Goal: Information Seeking & Learning: Compare options

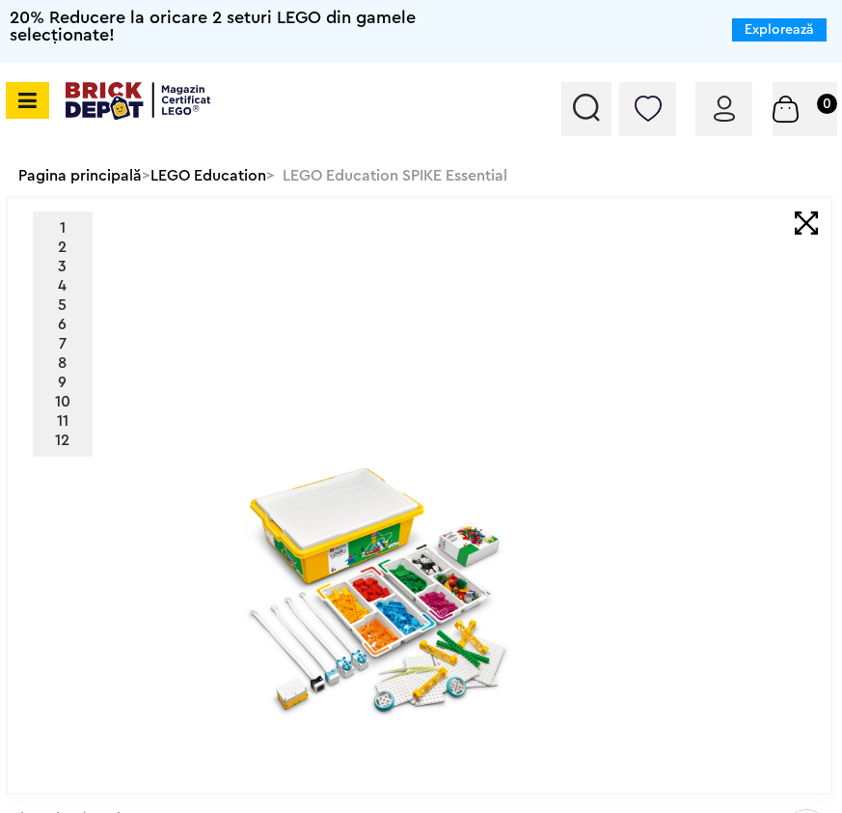
click at [79, 93] on img at bounding box center [138, 101] width 145 height 38
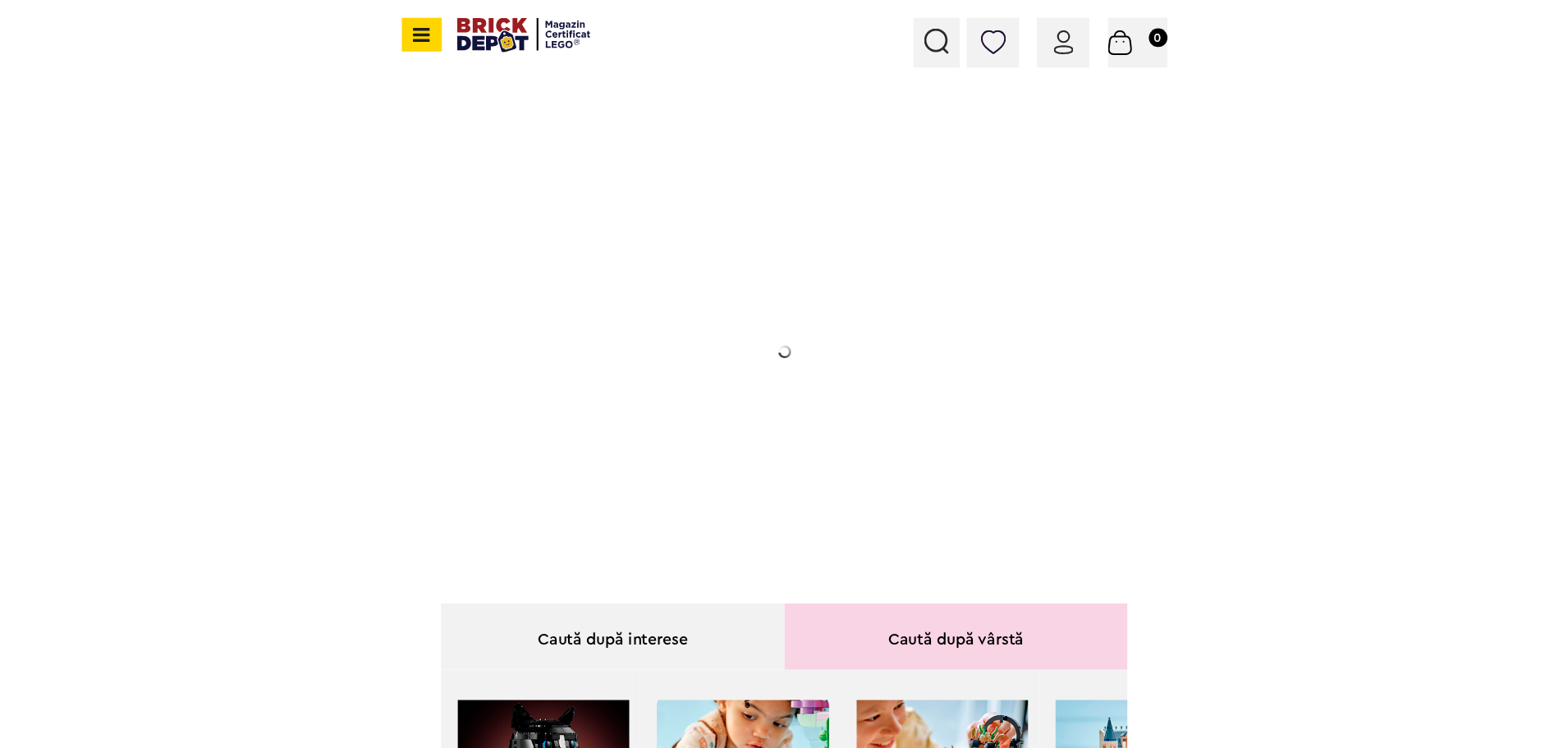
scroll to position [54, 0]
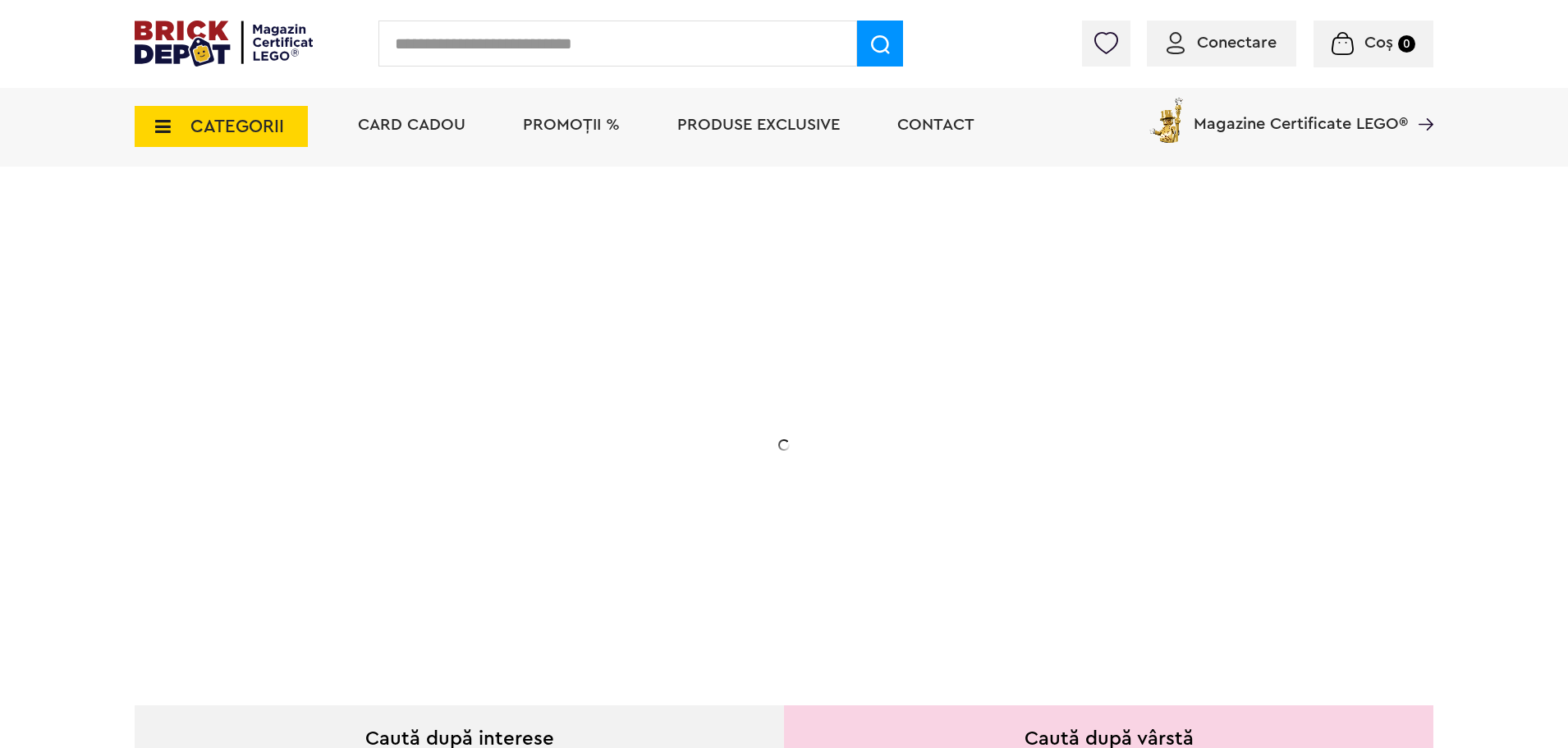
click at [563, 125] on span "PROMOȚII %" at bounding box center [572, 124] width 97 height 16
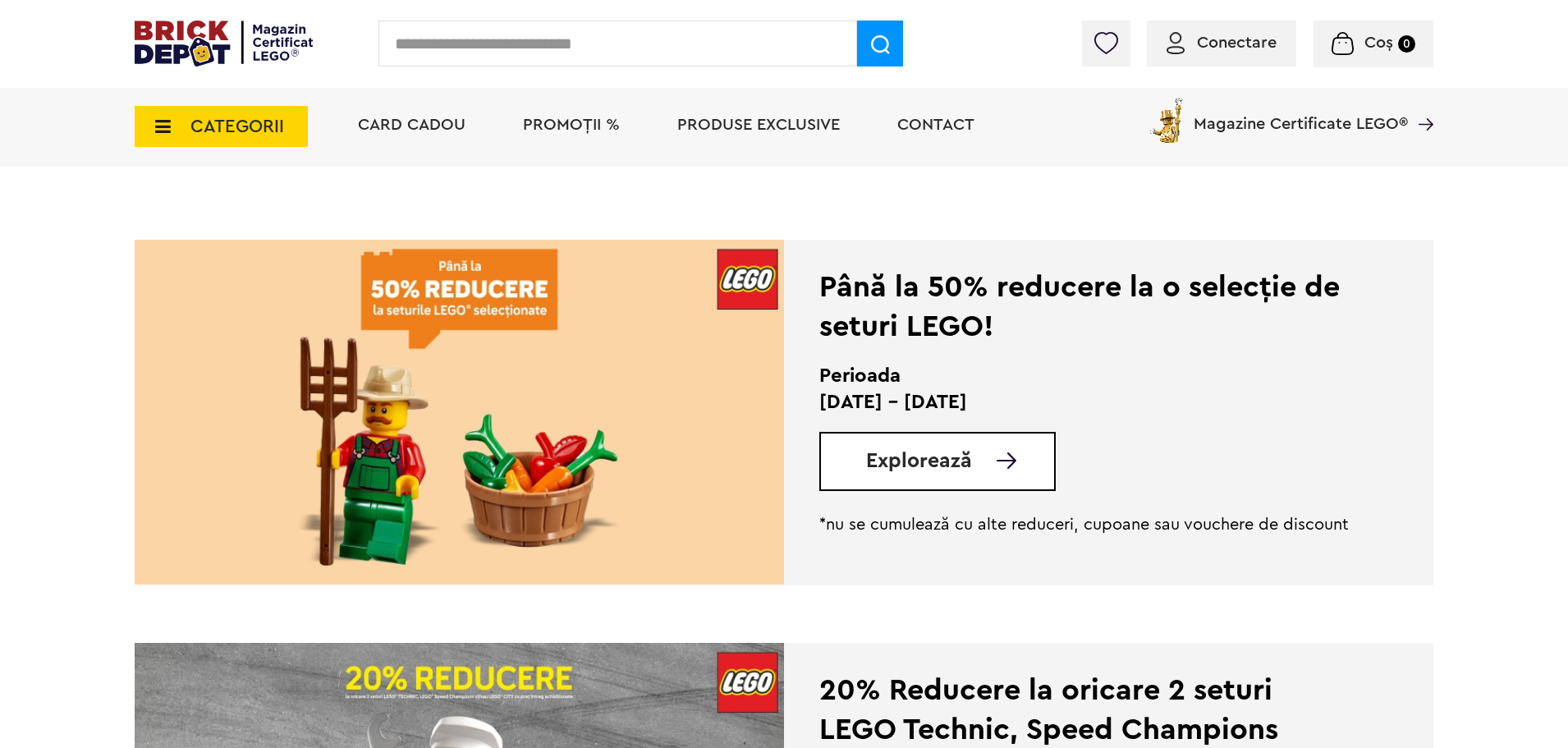
scroll to position [328, 0]
click at [938, 454] on span "Explorează" at bounding box center [919, 460] width 105 height 20
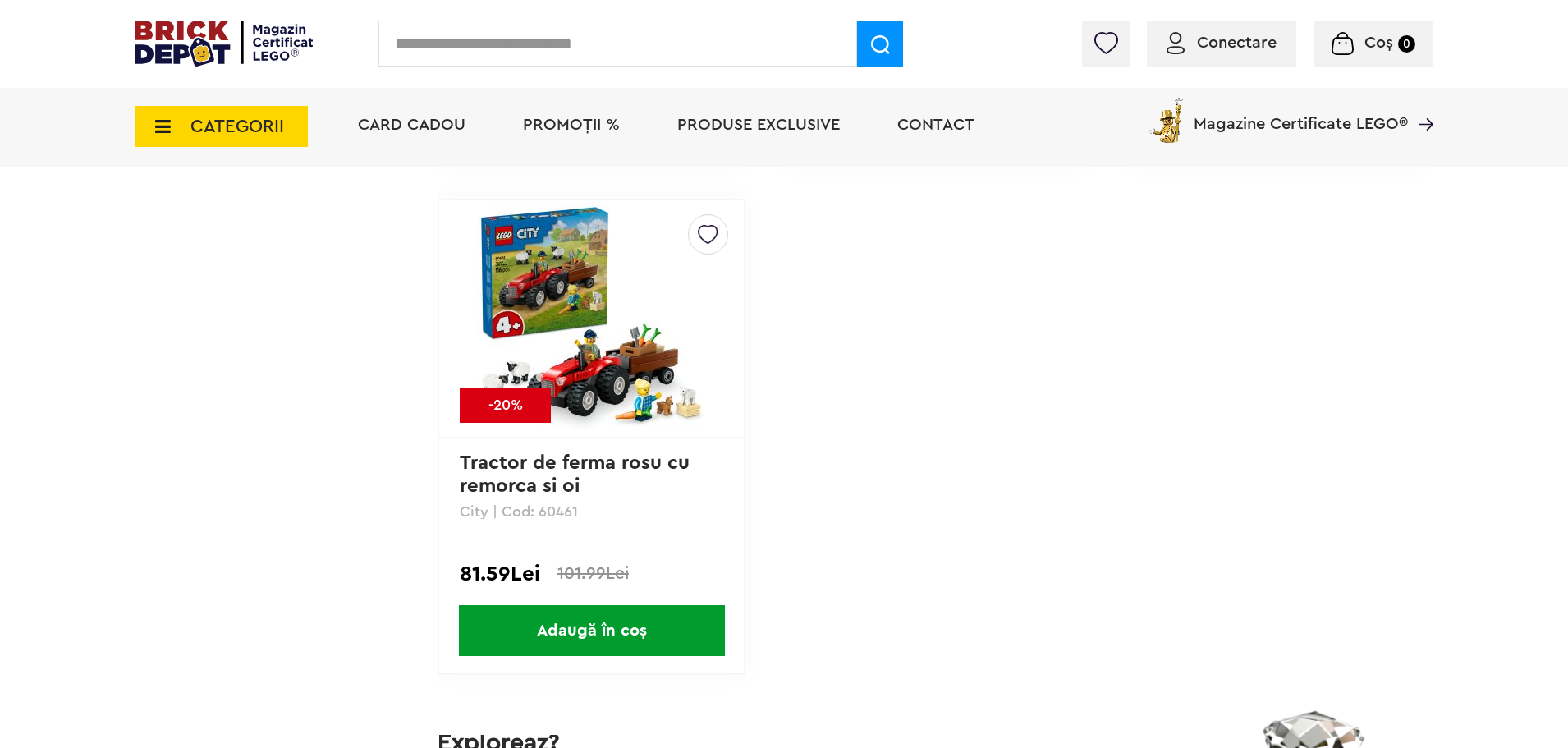
scroll to position [8171, 0]
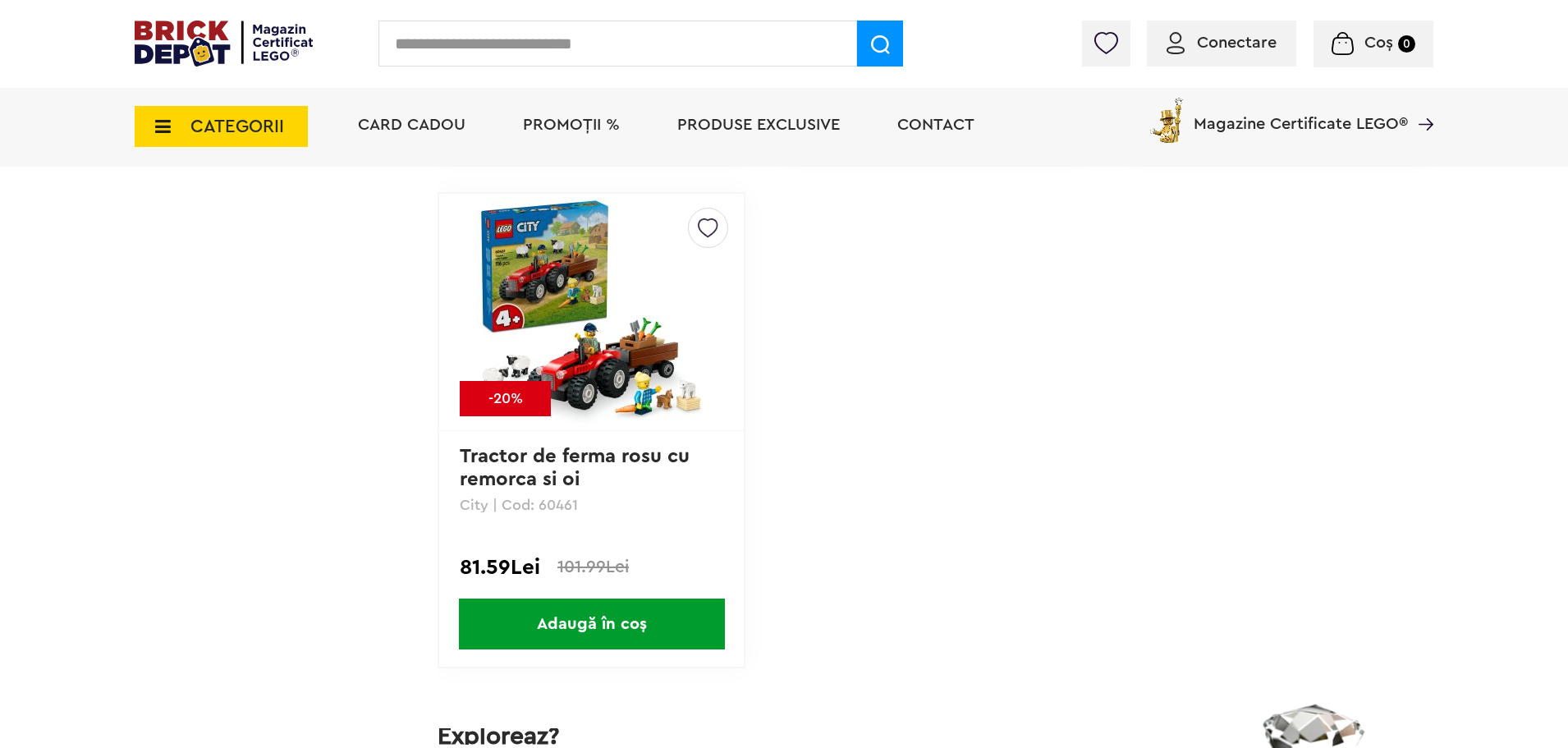
click at [413, 130] on span "Card Cadou" at bounding box center [412, 124] width 107 height 16
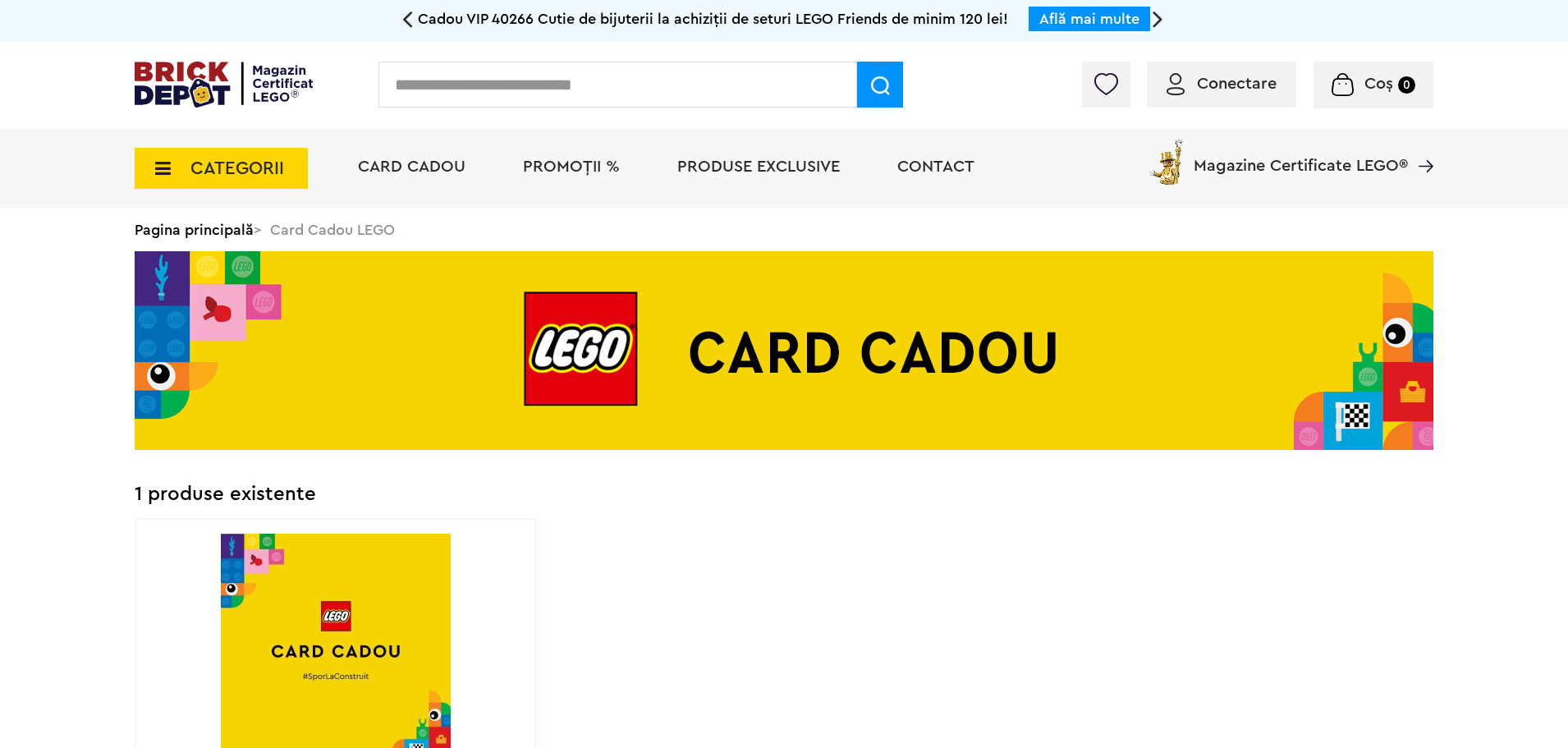
click at [739, 158] on span "Produse exclusive" at bounding box center [758, 166] width 163 height 16
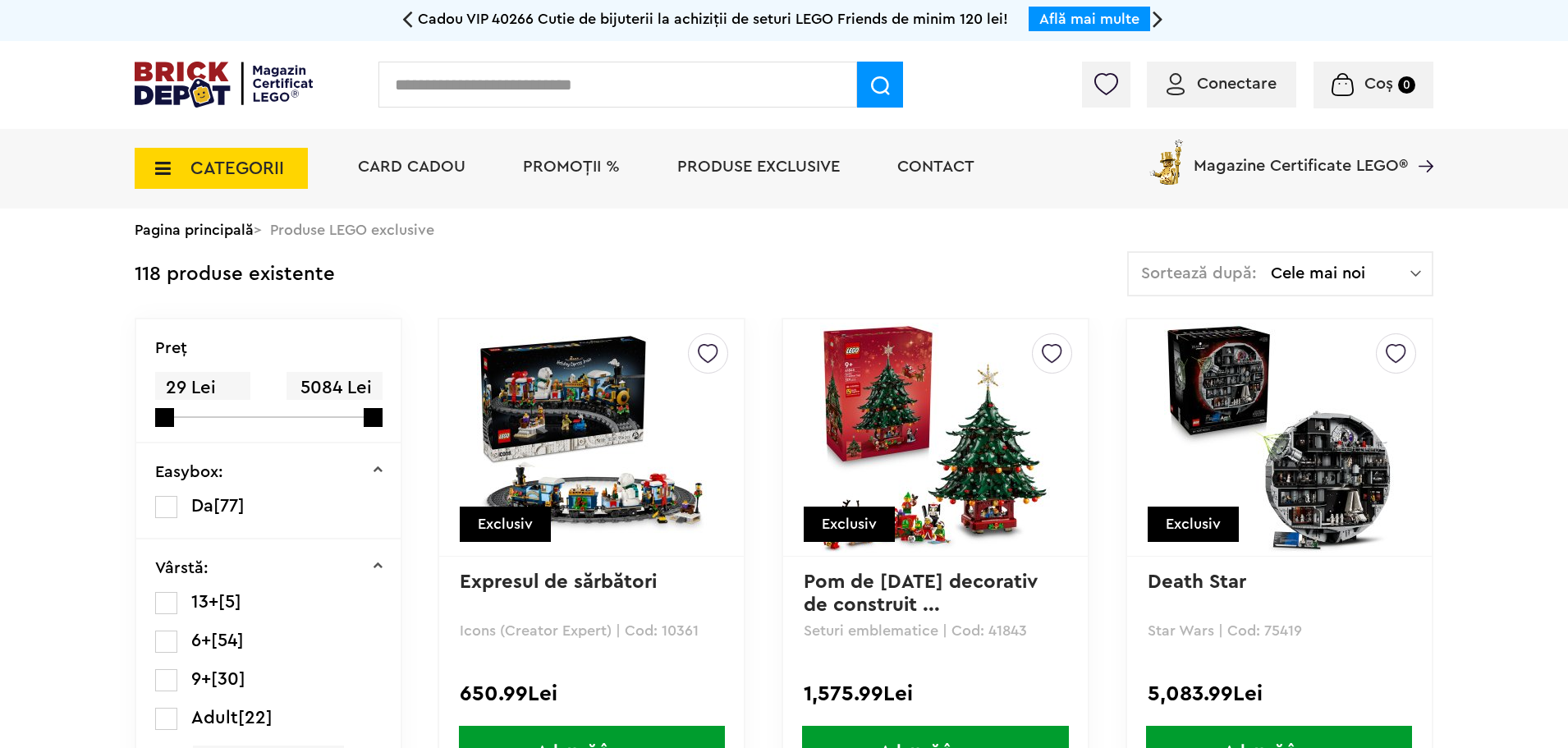
click at [1348, 266] on span "Cele mai noi" at bounding box center [1341, 273] width 140 height 16
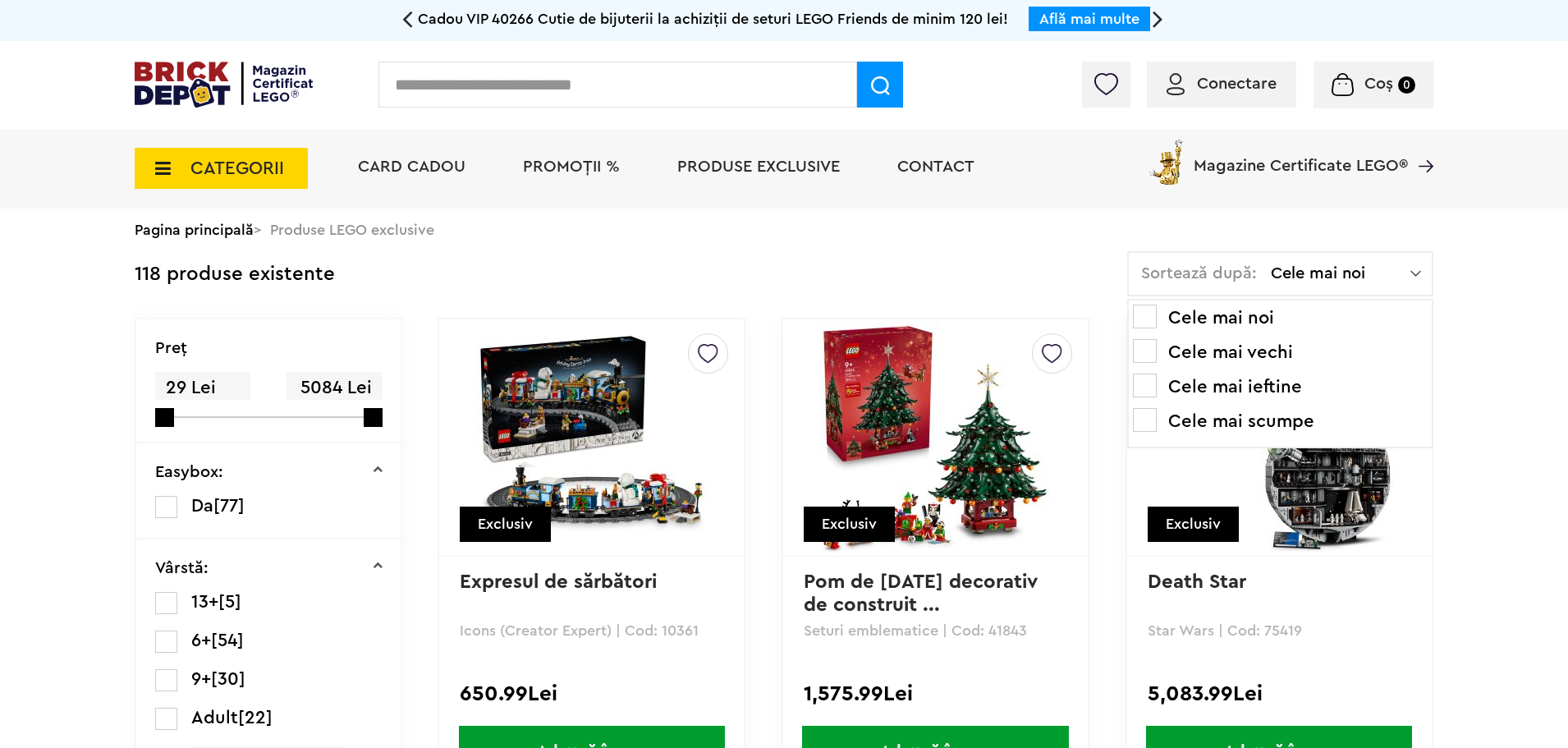
click at [1217, 387] on li "Cele mai ieftine" at bounding box center [1280, 386] width 294 height 26
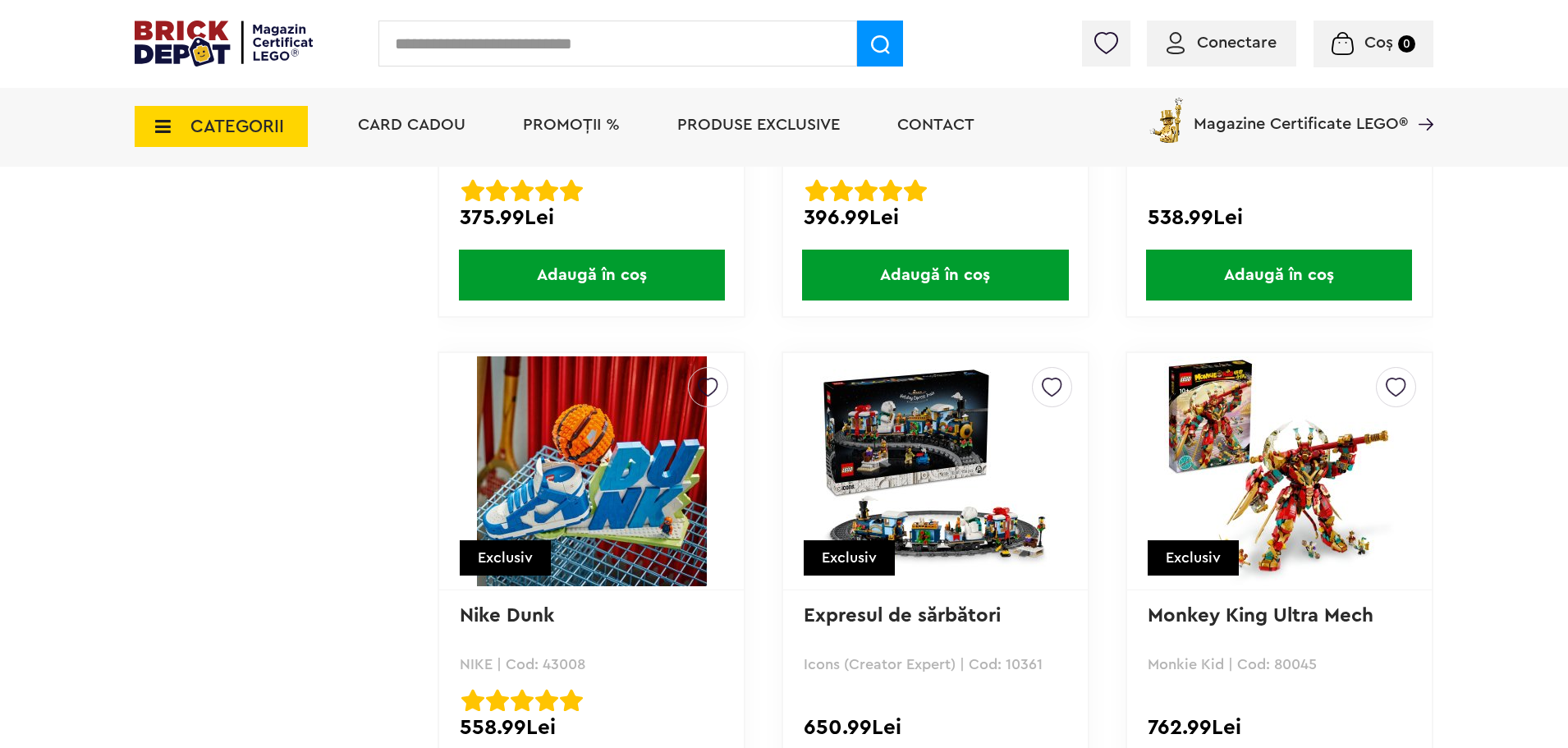
scroll to position [15602, 0]
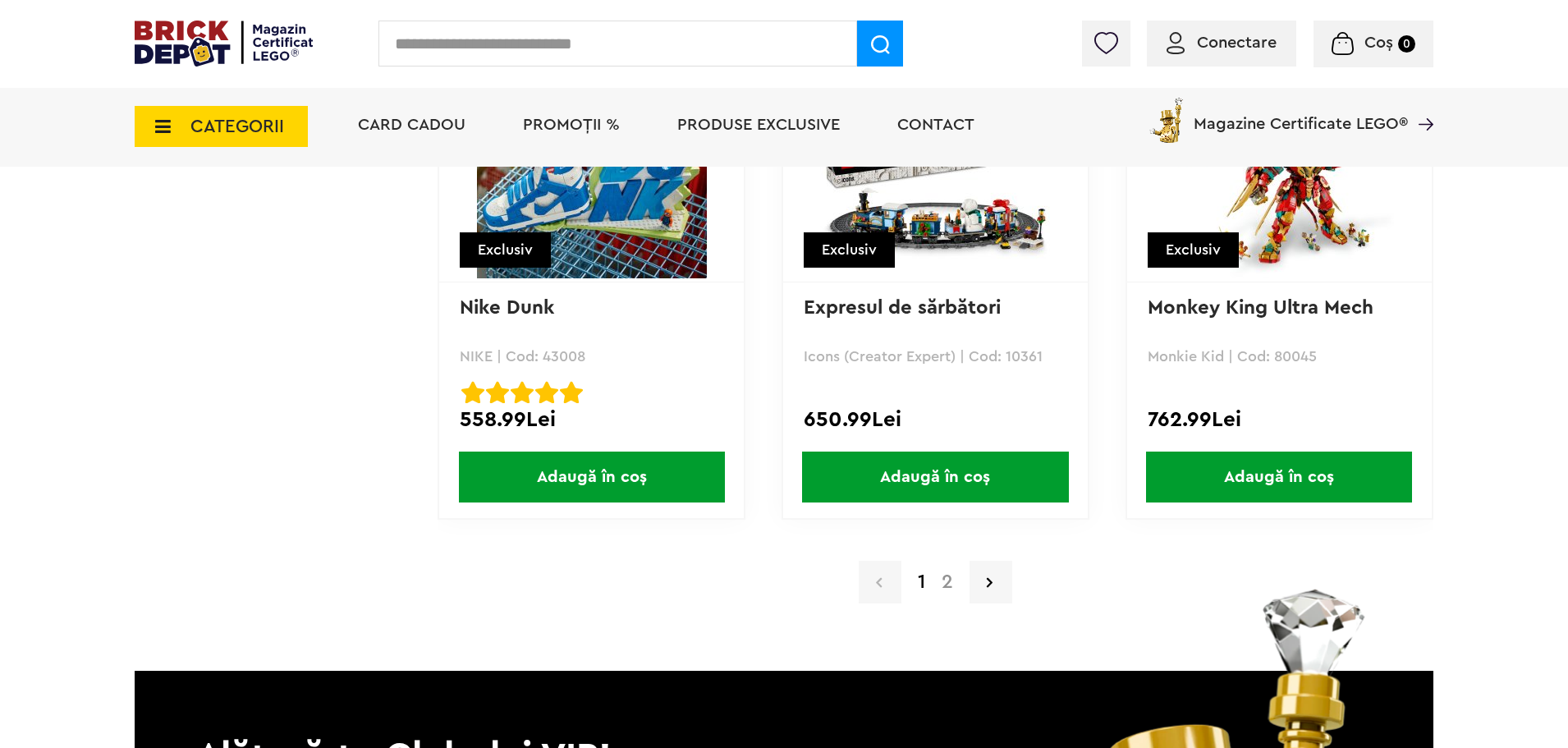
click at [944, 580] on link "2" at bounding box center [947, 582] width 28 height 20
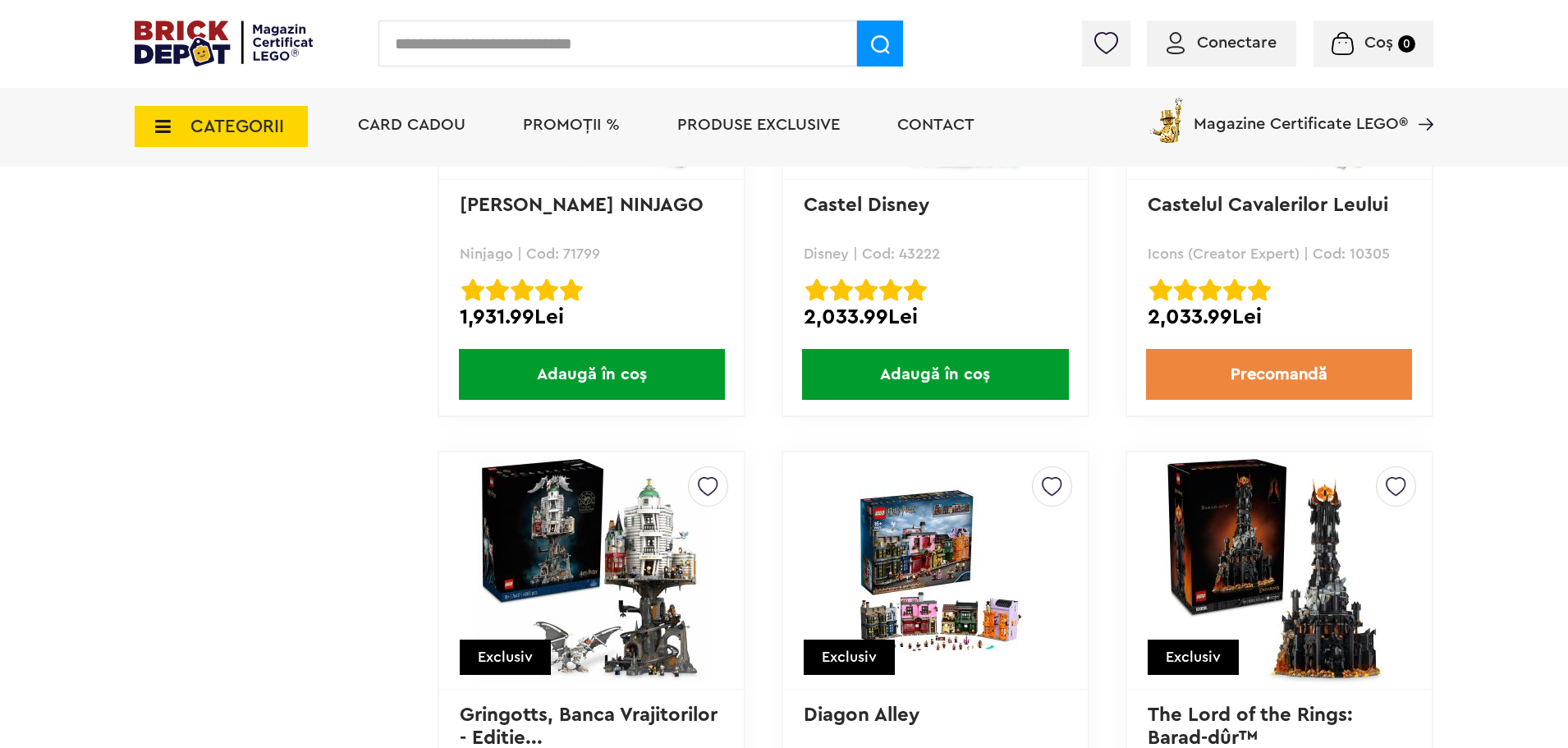
scroll to position [3367, 0]
